Goal: Information Seeking & Learning: Find specific fact

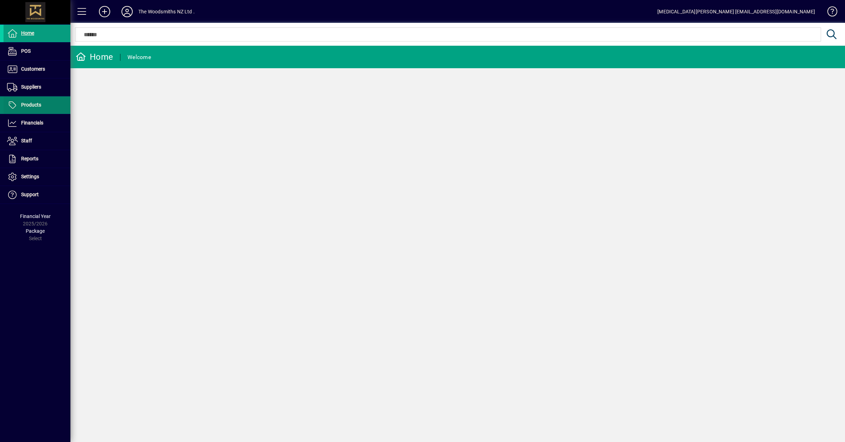
drag, startPoint x: 40, startPoint y: 87, endPoint x: 51, endPoint y: 99, distance: 16.7
click at [40, 87] on span "Suppliers" at bounding box center [31, 87] width 20 height 6
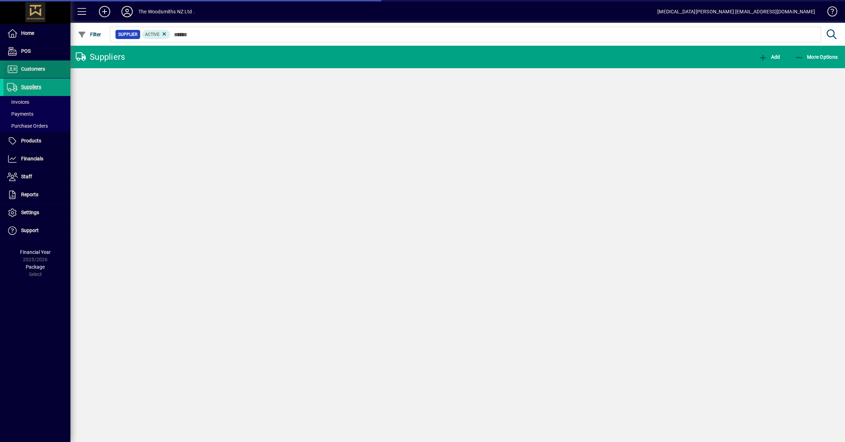
click at [34, 70] on span "Customers" at bounding box center [33, 69] width 24 height 6
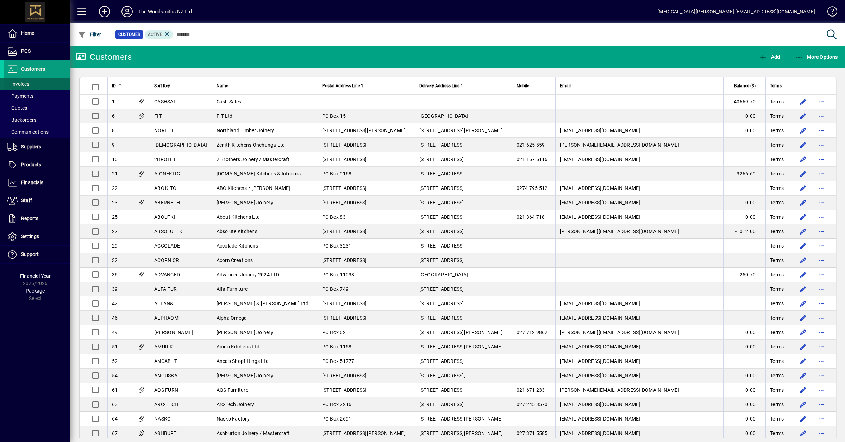
click at [27, 85] on span "Invoices" at bounding box center [18, 84] width 22 height 6
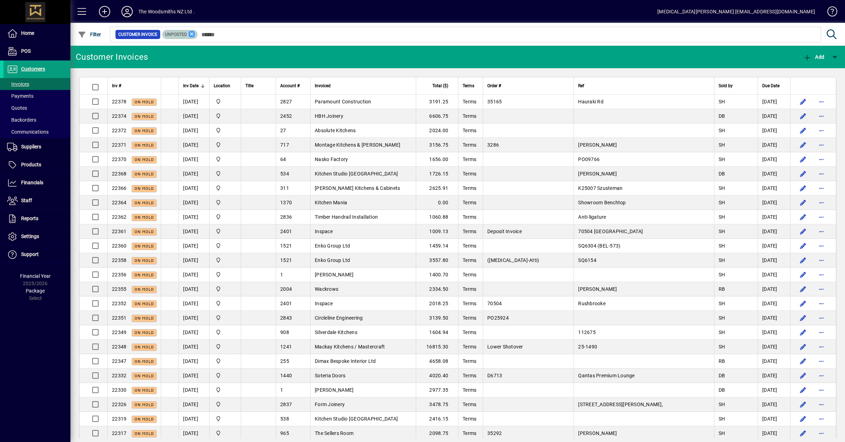
click at [189, 36] on icon at bounding box center [192, 34] width 6 height 6
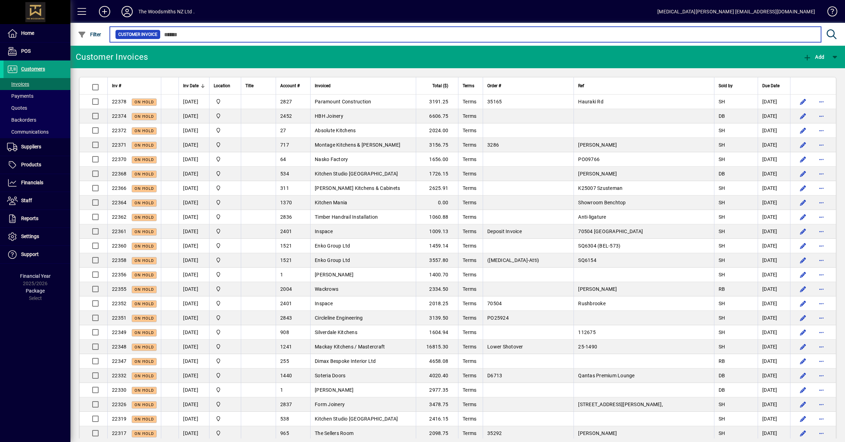
click at [199, 34] on input "text" at bounding box center [487, 35] width 655 height 10
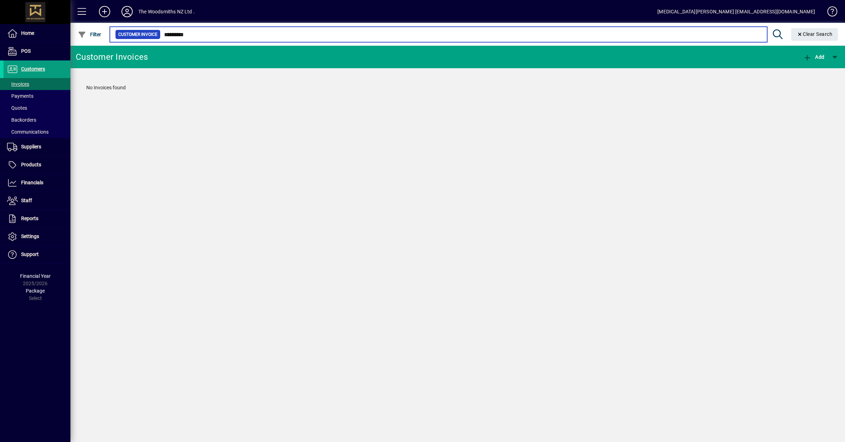
type input "*********"
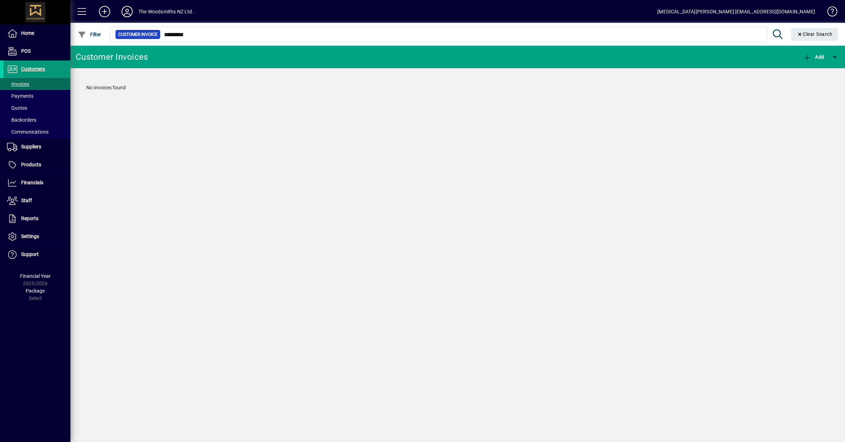
click at [30, 73] on span "Customers" at bounding box center [25, 69] width 42 height 8
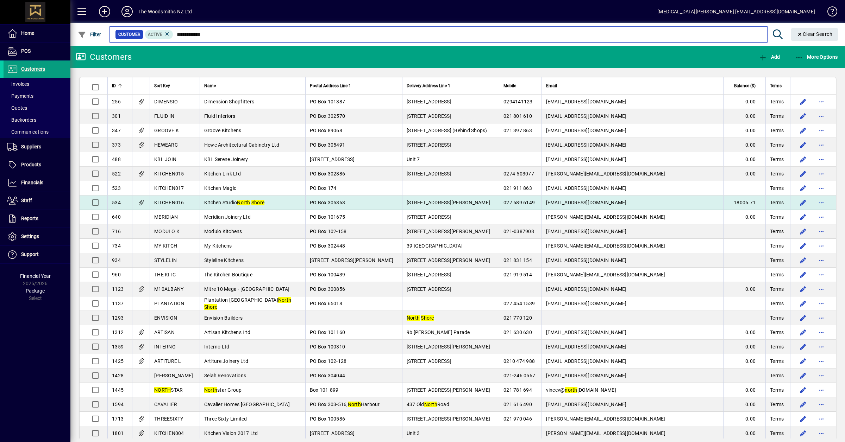
type input "**********"
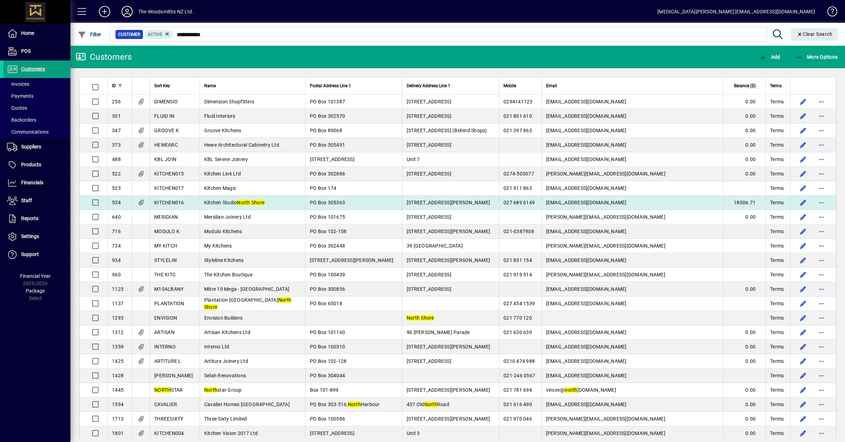
click at [227, 201] on span "Kitchen Studio North Shore" at bounding box center [234, 203] width 60 height 6
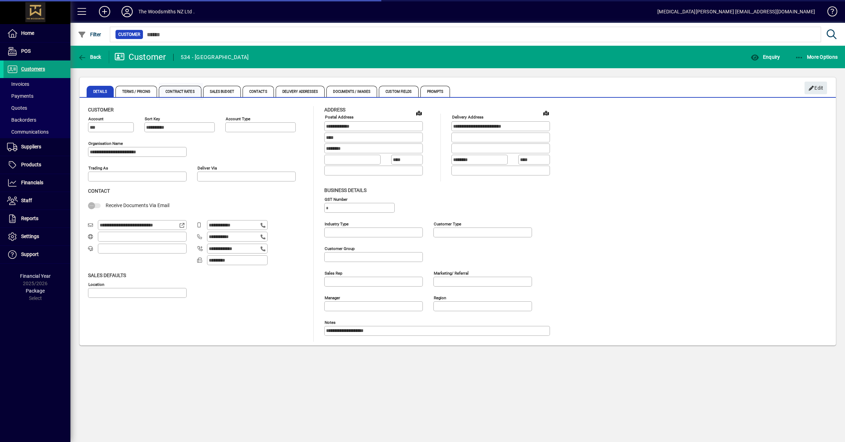
type input "**********"
click at [765, 57] on span "Enquiry" at bounding box center [764, 57] width 29 height 6
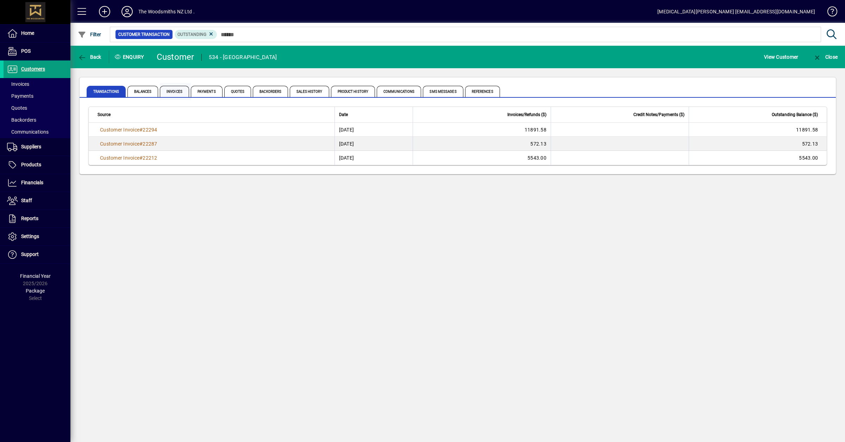
click at [172, 90] on span "Invoices" at bounding box center [174, 91] width 29 height 11
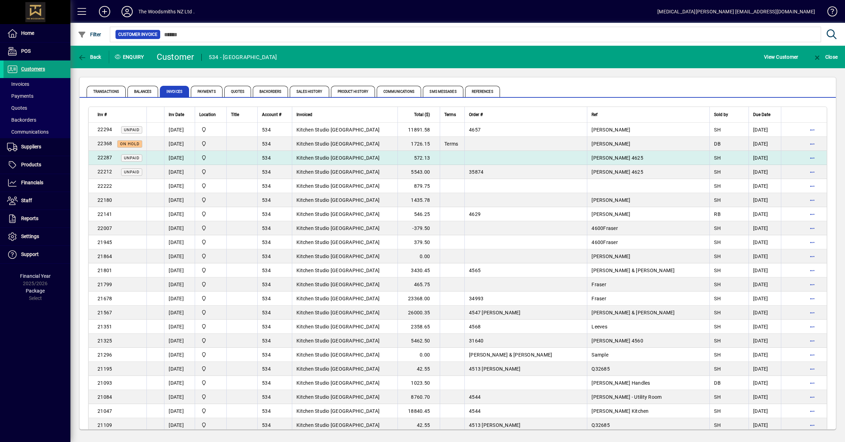
click at [324, 160] on span "Kitchen Studio North Shore" at bounding box center [337, 158] width 83 height 6
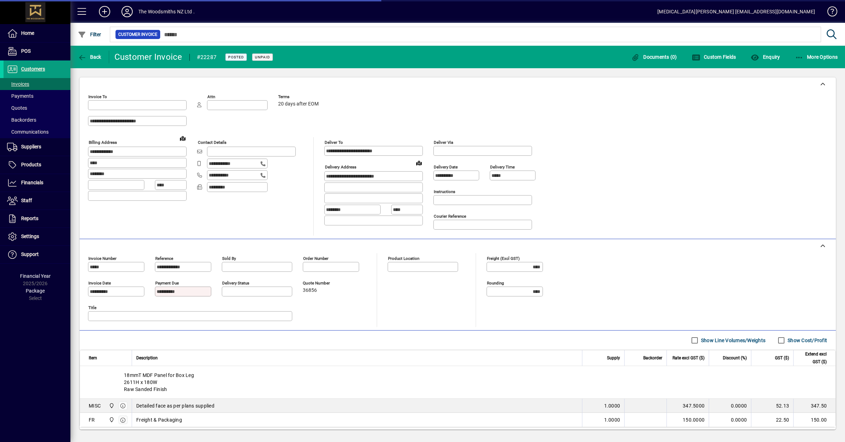
type input "**********"
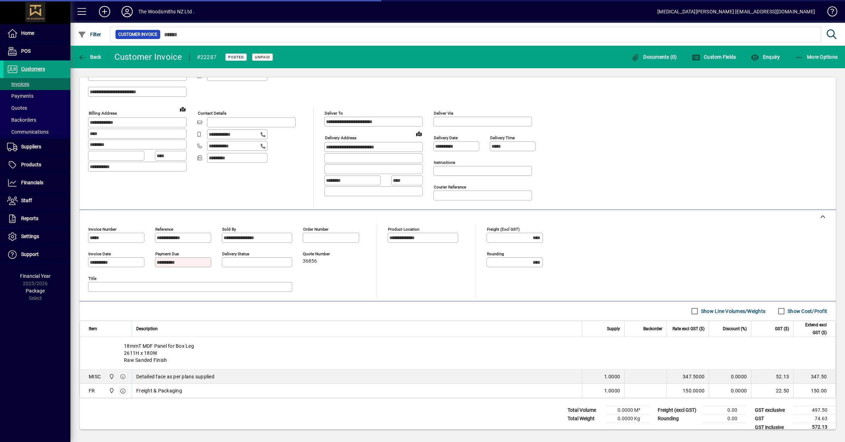
scroll to position [41, 0]
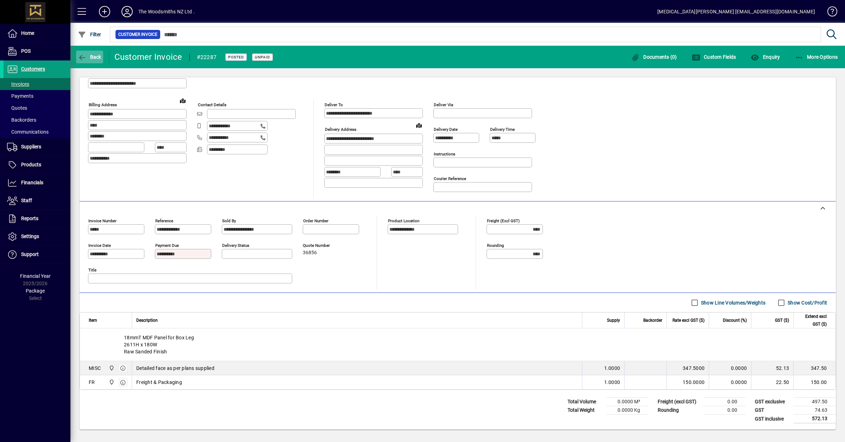
click at [85, 55] on icon "button" at bounding box center [82, 57] width 9 height 7
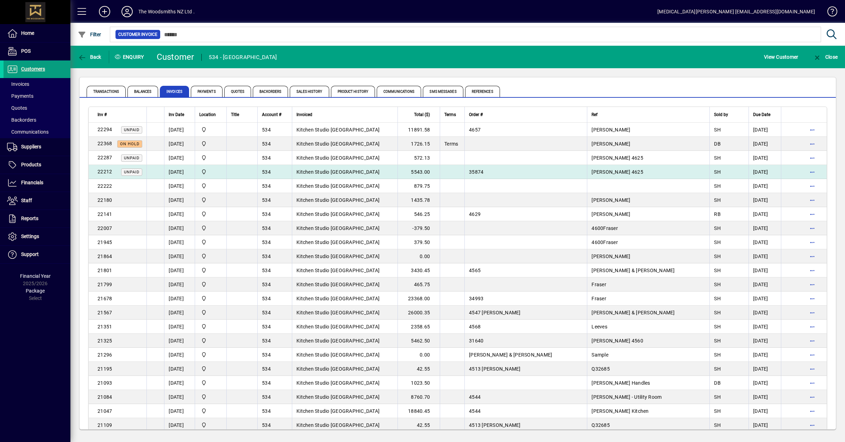
click at [343, 166] on td "Kitchen Studio North Shore" at bounding box center [345, 172] width 106 height 14
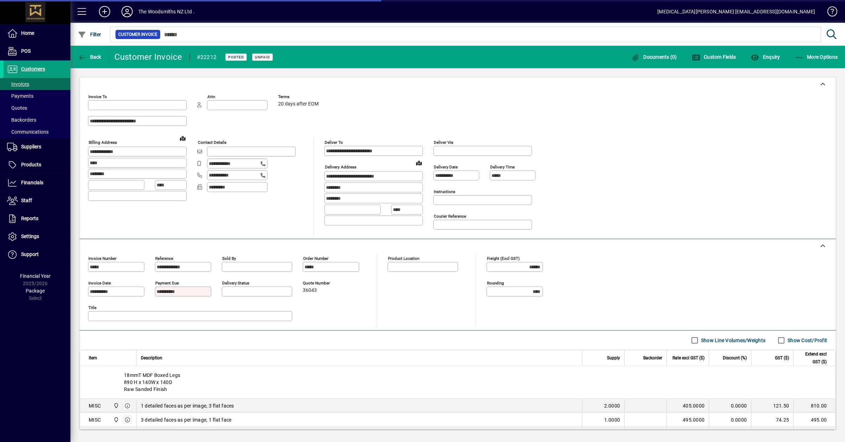
type input "**********"
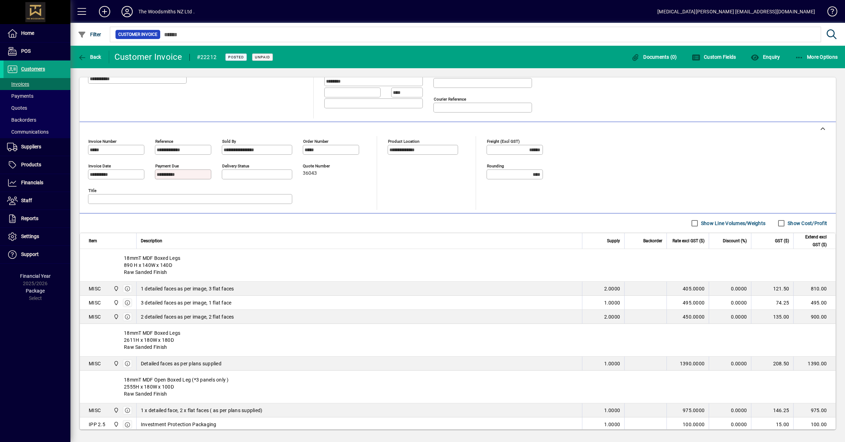
scroll to position [184, 0]
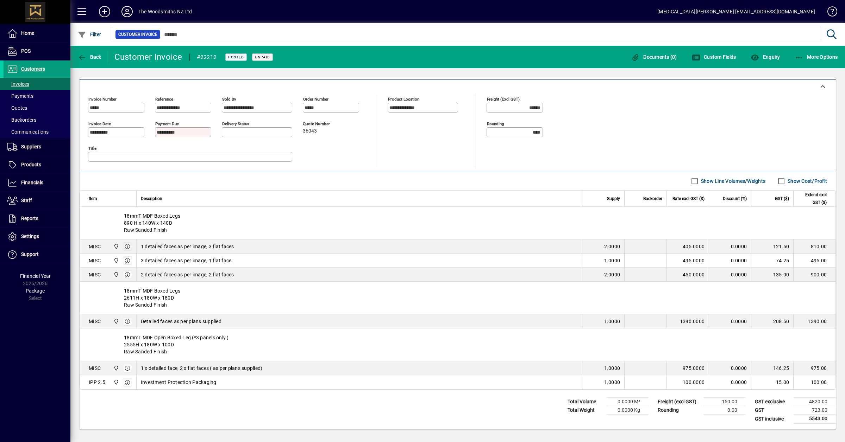
drag, startPoint x: 255, startPoint y: 221, endPoint x: 131, endPoint y: 222, distance: 124.2
click at [131, 240] on tr "MISC The Woodsmiths 1 detailed faces as per image, 3 flat faces 2.0000 405.0000…" at bounding box center [457, 247] width 755 height 14
copy span "1 detailed faces as per image, 3 flat faces"
drag, startPoint x: 252, startPoint y: 242, endPoint x: 126, endPoint y: 236, distance: 126.1
click at [126, 254] on tr "MISC The Woodsmiths 3 detailed faces as per image, 1 flat face 1.0000 495.0000 …" at bounding box center [457, 261] width 755 height 14
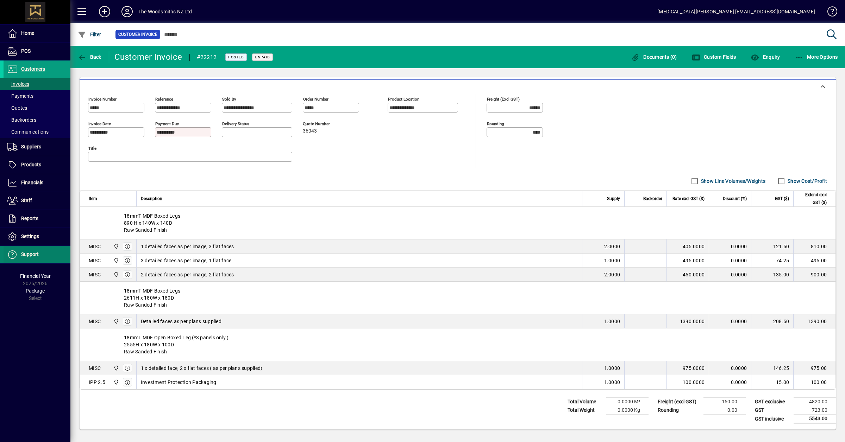
copy span "3 detailed faces as per image, 1 flat face"
click at [246, 271] on div "2 detailed faces as per image, 2 flat faces" at bounding box center [359, 274] width 437 height 7
drag, startPoint x: 249, startPoint y: 252, endPoint x: 107, endPoint y: 251, distance: 141.5
click at [107, 268] on tr "MISC The Woodsmiths 2 detailed faces as per image, 2 flat faces 2.0000 450.0000…" at bounding box center [457, 275] width 755 height 14
copy tr "The Woodsmiths 2 detailed faces as per image, 2 flat faces"
